Goal: Task Accomplishment & Management: Use online tool/utility

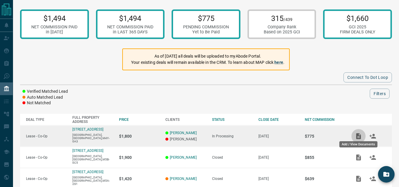
click at [360, 135] on icon "Add / View Documents" at bounding box center [359, 136] width 5 height 6
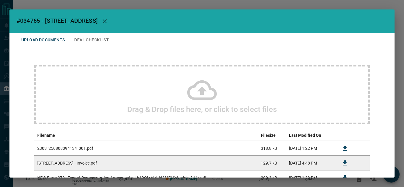
click at [200, 101] on icon at bounding box center [202, 90] width 30 height 30
click at [204, 93] on icon at bounding box center [202, 90] width 30 height 30
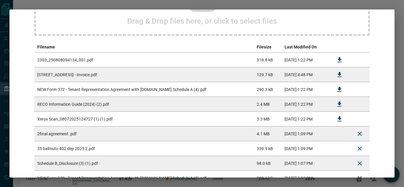
scroll to position [135, 0]
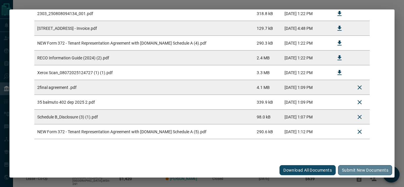
click at [362, 172] on button "Submit new documents" at bounding box center [365, 170] width 54 height 10
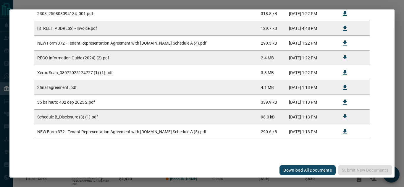
click at [4, 31] on div "#034765 - [STREET_ADDRESS],402 Upload Documents Deal Checklist Drag & Drop file…" at bounding box center [202, 93] width 404 height 187
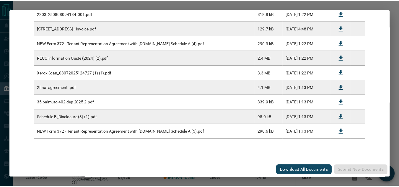
scroll to position [0, 0]
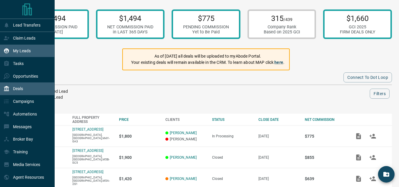
click at [13, 55] on div "My Leads" at bounding box center [17, 51] width 27 height 10
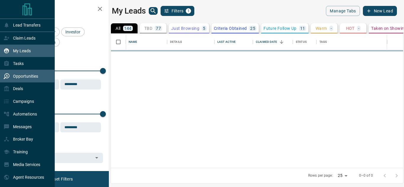
click at [29, 75] on p "Opportunities" at bounding box center [25, 76] width 25 height 5
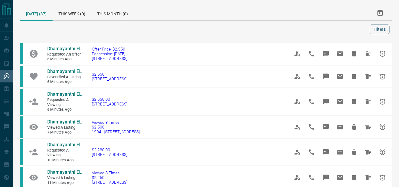
click at [138, 34] on div at bounding box center [196, 29] width 348 height 10
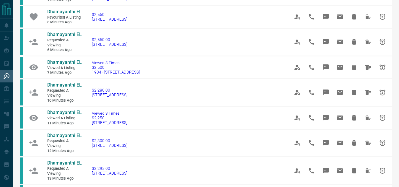
scroll to position [62, 0]
